Goal: Information Seeking & Learning: Check status

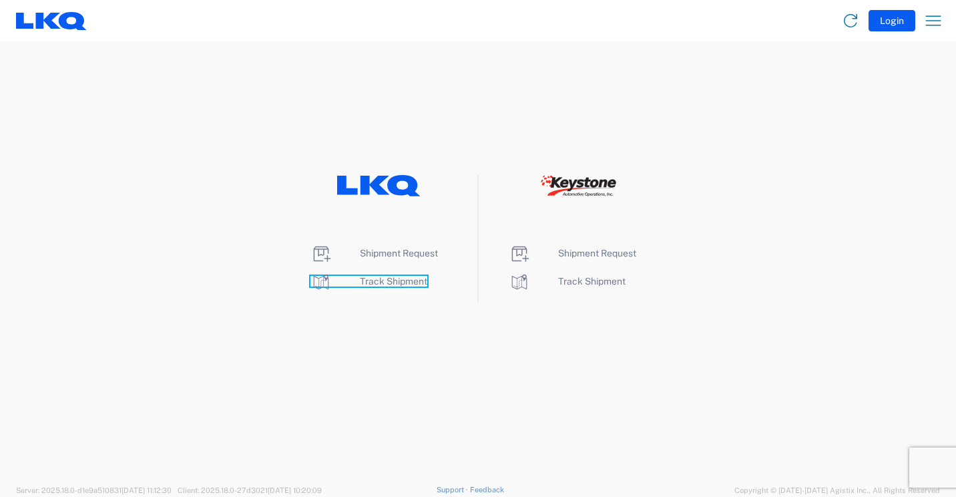
click at [395, 281] on span "Track Shipment" at bounding box center [393, 281] width 67 height 11
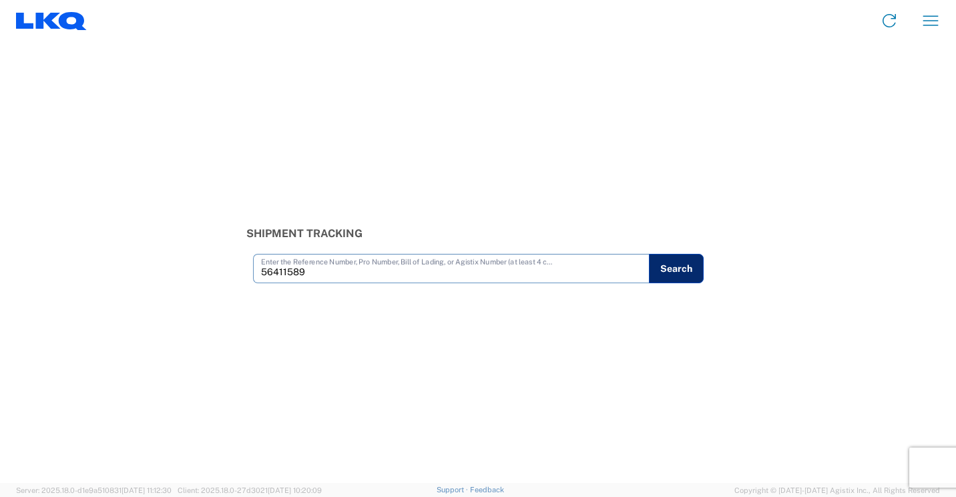
type input "56411589"
click at [686, 271] on button "Search" at bounding box center [676, 268] width 55 height 29
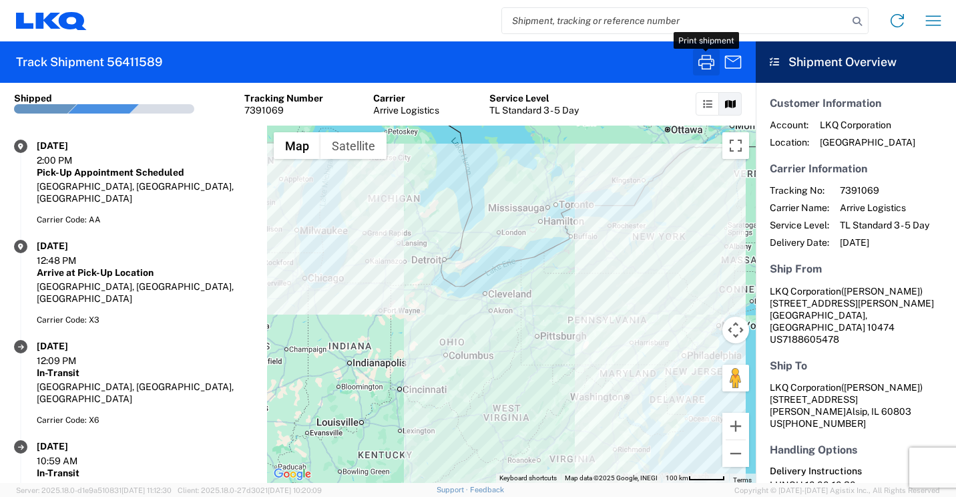
click at [703, 54] on icon "button" at bounding box center [706, 61] width 21 height 21
